Goal: Information Seeking & Learning: Compare options

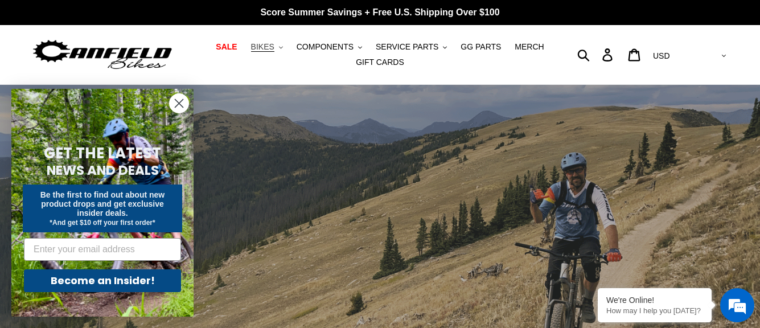
click at [282, 46] on button "BIKES .cls-1{fill:#231f20}" at bounding box center [266, 46] width 43 height 15
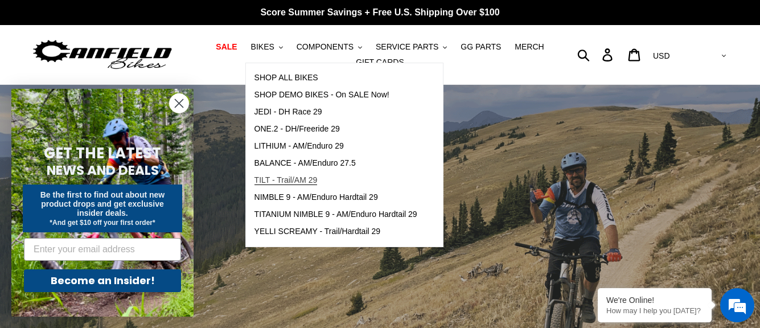
click at [292, 176] on span "TILT - Trail/AM 29" at bounding box center [286, 180] width 63 height 10
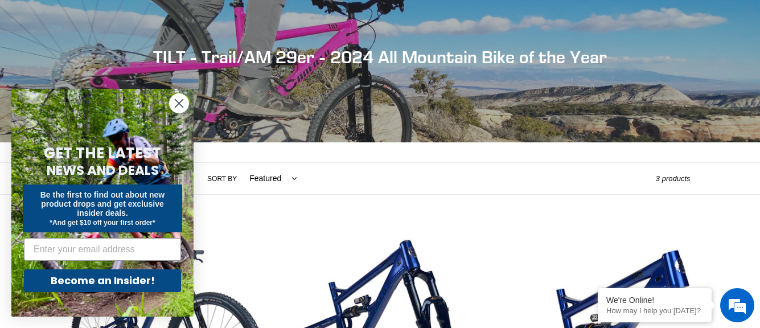
scroll to position [114, 0]
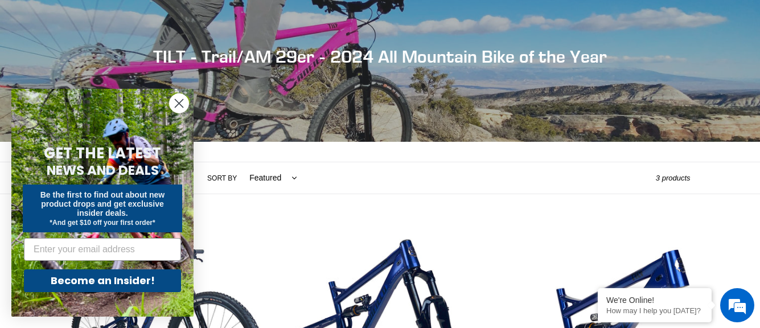
click at [174, 103] on circle "Close dialog" at bounding box center [179, 103] width 19 height 19
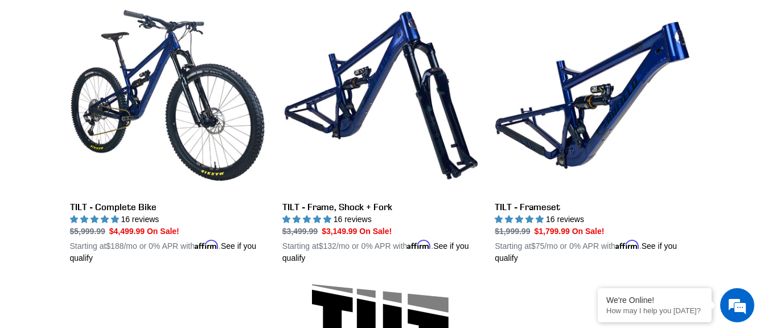
scroll to position [0, 0]
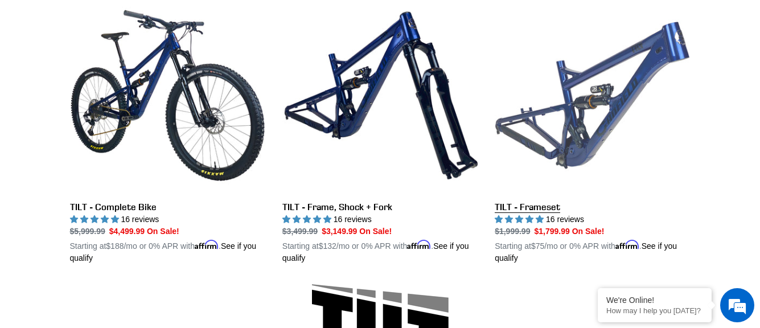
click at [534, 204] on link "TILT - Frameset" at bounding box center [592, 131] width 195 height 267
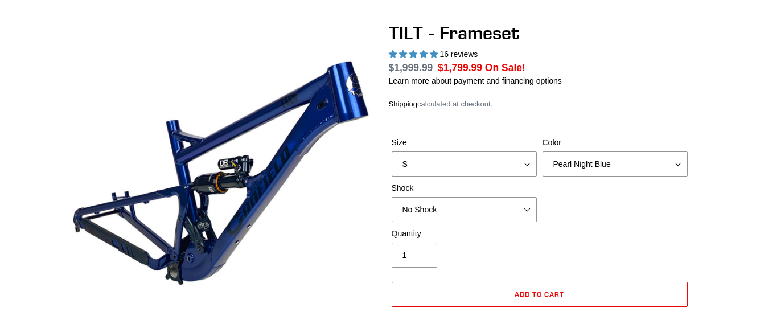
select select "highest-rating"
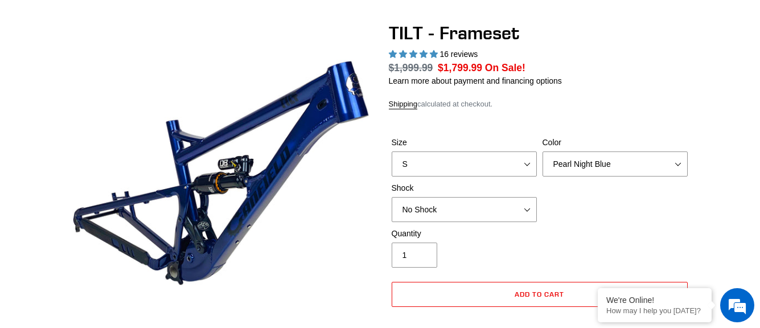
scroll to position [114, 0]
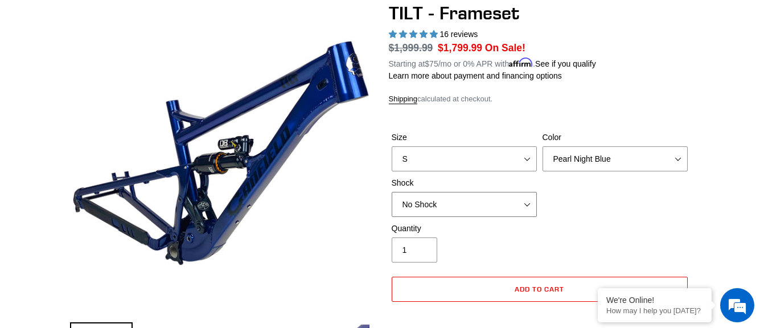
click at [473, 210] on select "No Shock Cane Creek DB Kitsuma Air RockShox Deluxe Ultimate Fox FLOAT X EXT Sto…" at bounding box center [464, 204] width 145 height 25
select select "Fox FLOAT X"
click at [392, 192] on select "No Shock Cane Creek DB Kitsuma Air RockShox Deluxe Ultimate Fox FLOAT X EXT Sto…" at bounding box center [464, 204] width 145 height 25
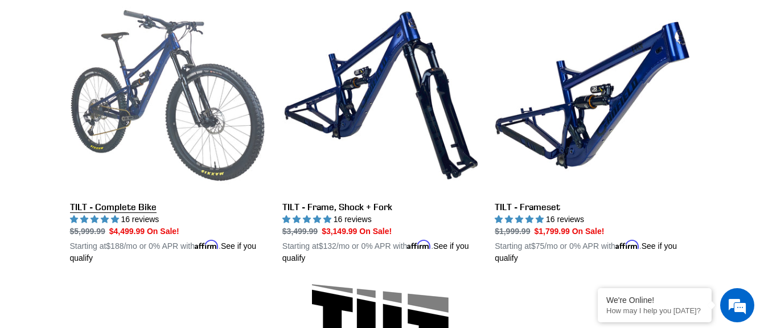
click at [123, 206] on link "TILT - Complete Bike" at bounding box center [167, 131] width 195 height 267
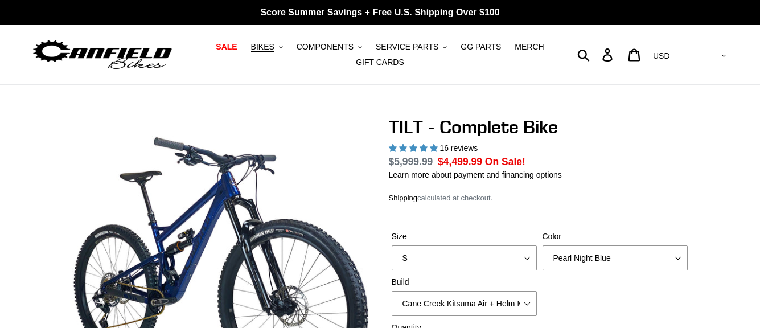
select select "highest-rating"
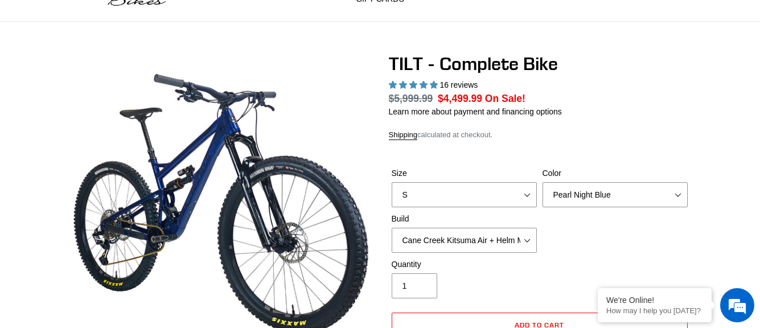
scroll to position [114, 0]
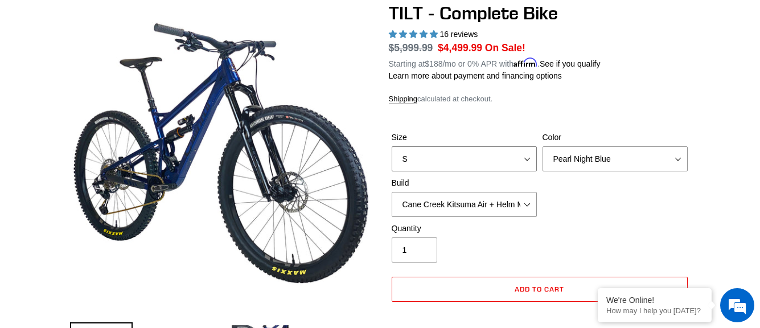
click at [470, 165] on select "S M L" at bounding box center [464, 158] width 145 height 25
select select "M"
click at [392, 146] on select "S M L" at bounding box center [464, 158] width 145 height 25
click at [458, 207] on select "Cane Creek Kitsuma Air + Helm MKII 140 + SRAM GX Cane Creek Kitsuma Air + Helm …" at bounding box center [464, 204] width 145 height 25
select select "Fox Float X + 36 SL Factory Grip X 140 + SRAM GX"
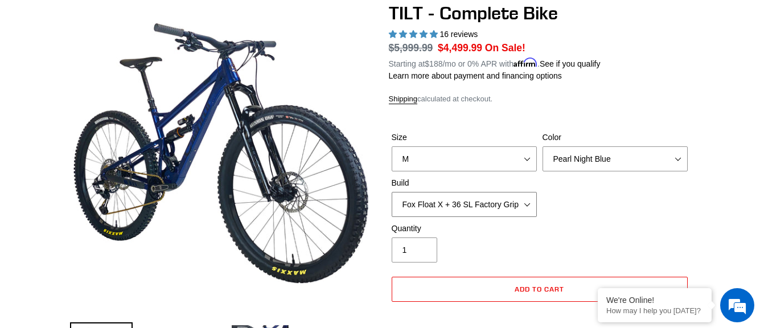
click at [392, 192] on select "Cane Creek Kitsuma Air + Helm MKII 140 + SRAM GX Cane Creek Kitsuma Air + Helm …" at bounding box center [464, 204] width 145 height 25
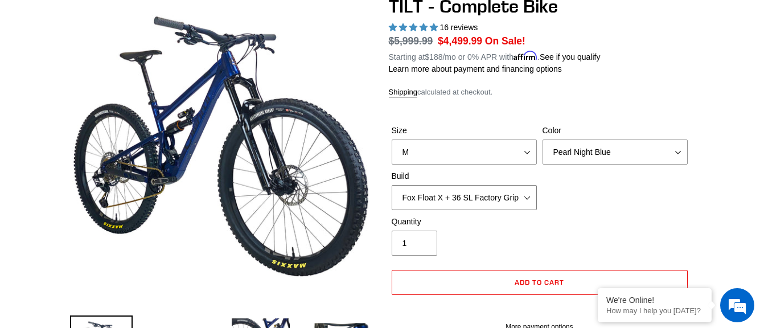
scroll to position [114, 0]
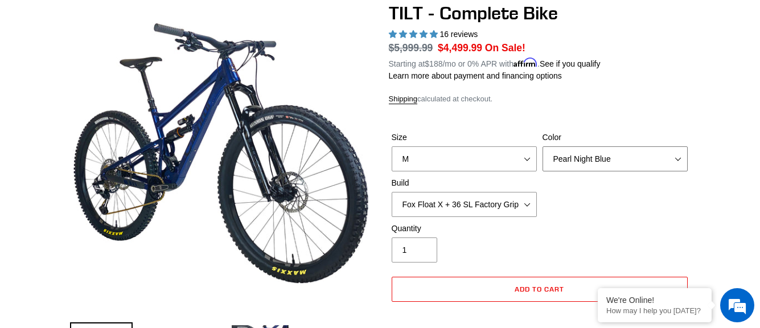
click at [638, 153] on select "Pearl Night Blue Stealth Silver Raw" at bounding box center [615, 158] width 145 height 25
click at [543, 146] on select "Pearl Night Blue Stealth Silver Raw" at bounding box center [615, 158] width 145 height 25
click at [616, 159] on select "Pearl Night Blue Stealth Silver Raw" at bounding box center [615, 158] width 145 height 25
click at [543, 146] on select "Pearl Night Blue Stealth Silver Raw" at bounding box center [615, 158] width 145 height 25
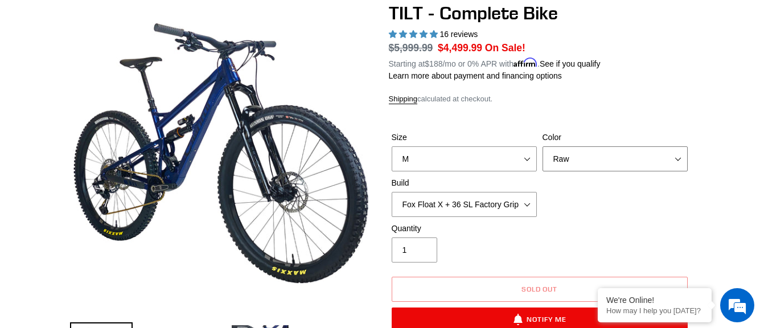
click at [618, 159] on select "Pearl Night Blue Stealth Silver Raw" at bounding box center [615, 158] width 145 height 25
select select "Stealth Silver"
click at [543, 146] on select "Pearl Night Blue Stealth Silver Raw" at bounding box center [615, 158] width 145 height 25
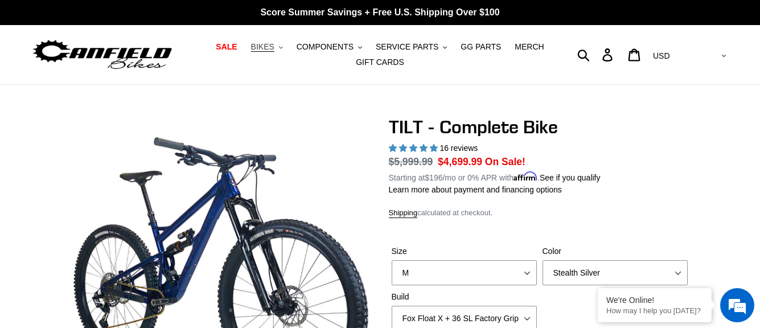
click at [274, 46] on span "BIKES" at bounding box center [262, 47] width 23 height 10
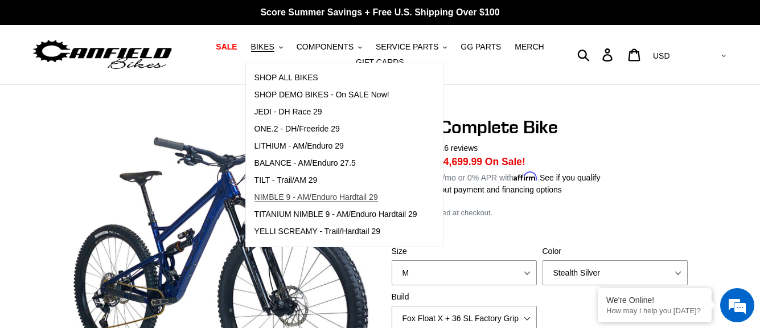
click at [314, 196] on span "NIMBLE 9 - AM/Enduro Hardtail 29" at bounding box center [317, 197] width 124 height 10
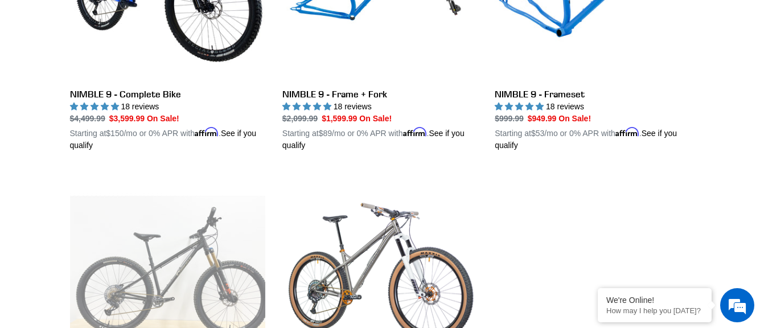
scroll to position [456, 0]
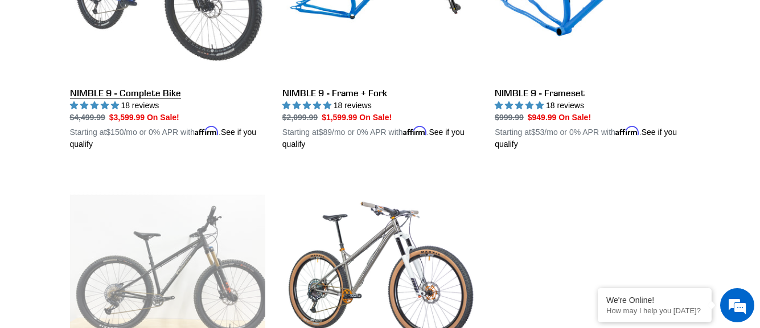
click at [116, 91] on link "NIMBLE 9 - Complete Bike" at bounding box center [167, 17] width 195 height 267
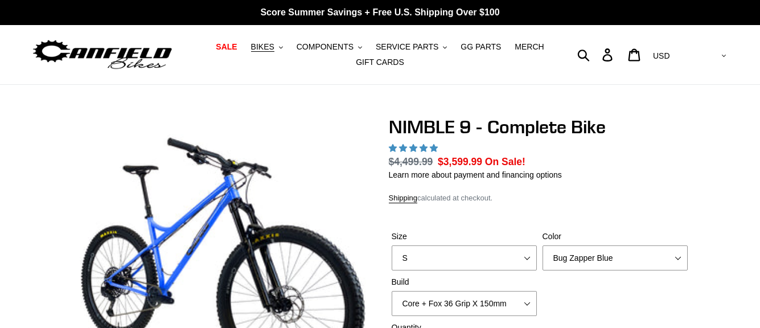
select select "highest-rating"
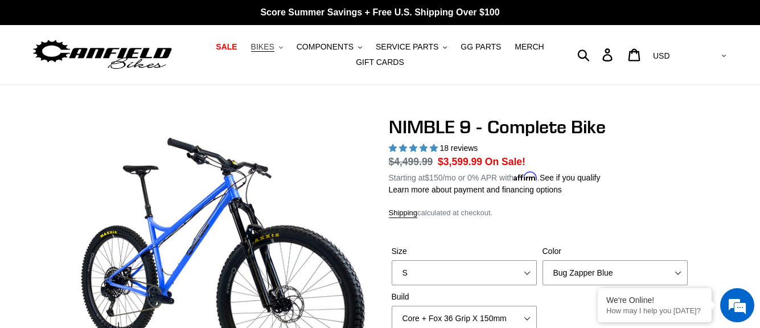
click at [274, 47] on span "BIKES" at bounding box center [262, 47] width 23 height 10
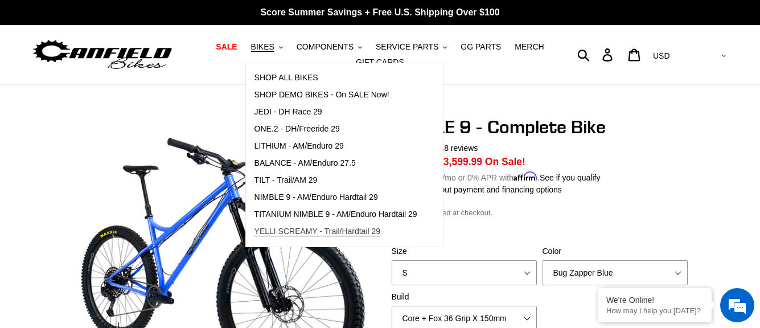
click at [321, 232] on span "YELLI SCREAMY - Trail/Hardtail 29" at bounding box center [318, 232] width 126 height 10
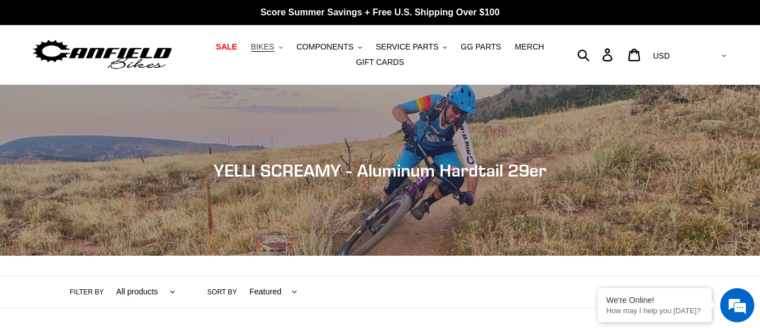
click at [285, 47] on button "BIKES .cls-1{fill:#231f20}" at bounding box center [266, 46] width 43 height 15
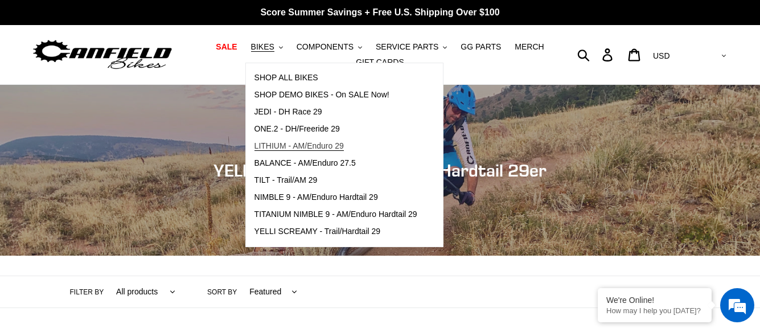
click at [304, 145] on span "LITHIUM - AM/Enduro 29" at bounding box center [299, 146] width 89 height 10
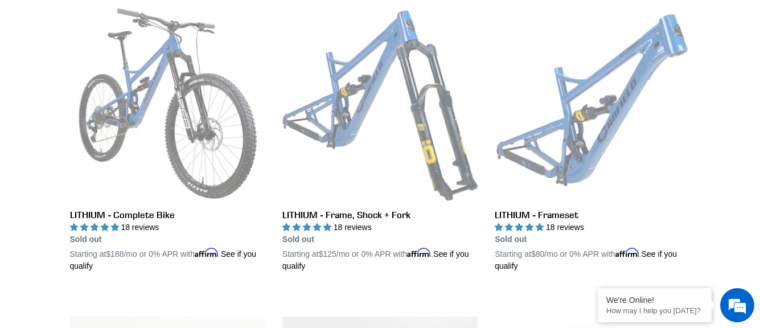
scroll to position [342, 0]
